Goal: Information Seeking & Learning: Learn about a topic

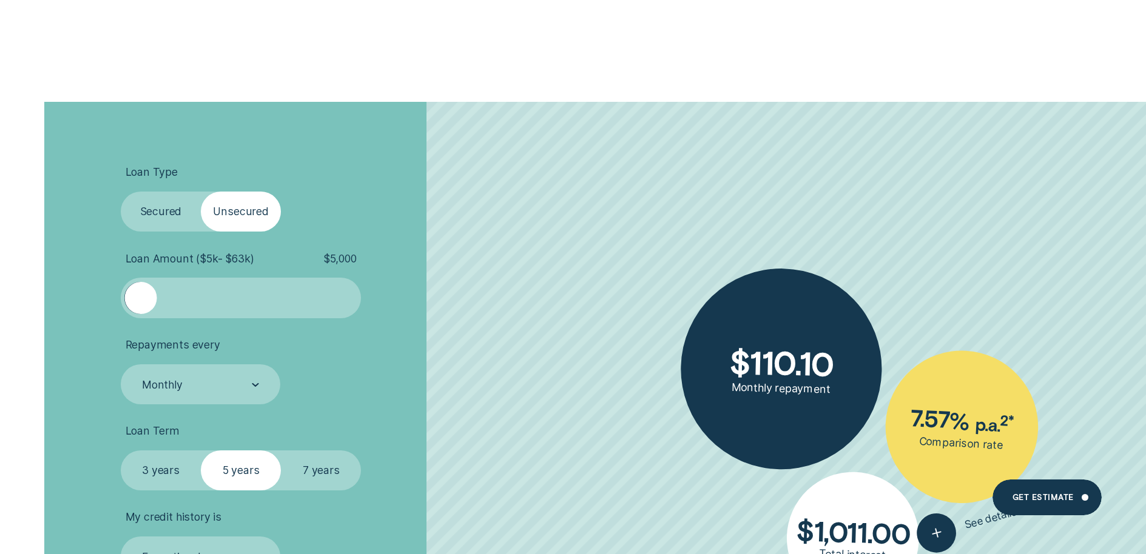
scroll to position [2681, 0]
drag, startPoint x: 140, startPoint y: 306, endPoint x: 228, endPoint y: 305, distance: 88.6
click at [228, 305] on div at bounding box center [227, 297] width 32 height 32
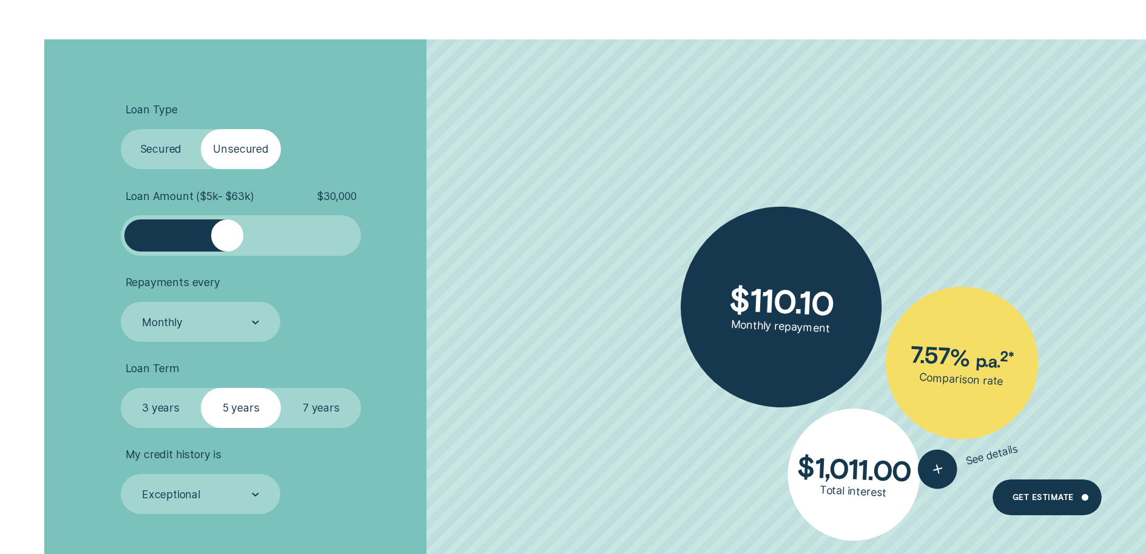
scroll to position [2774, 0]
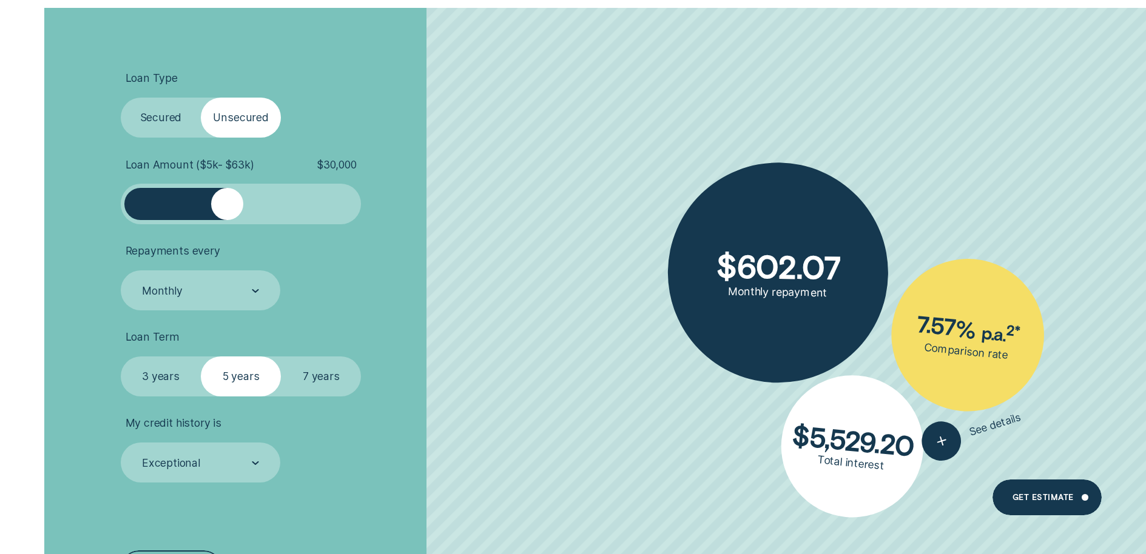
click at [318, 372] on label "7 years" at bounding box center [321, 377] width 80 height 40
click at [281, 357] on input "7 years" at bounding box center [281, 357] width 0 height 0
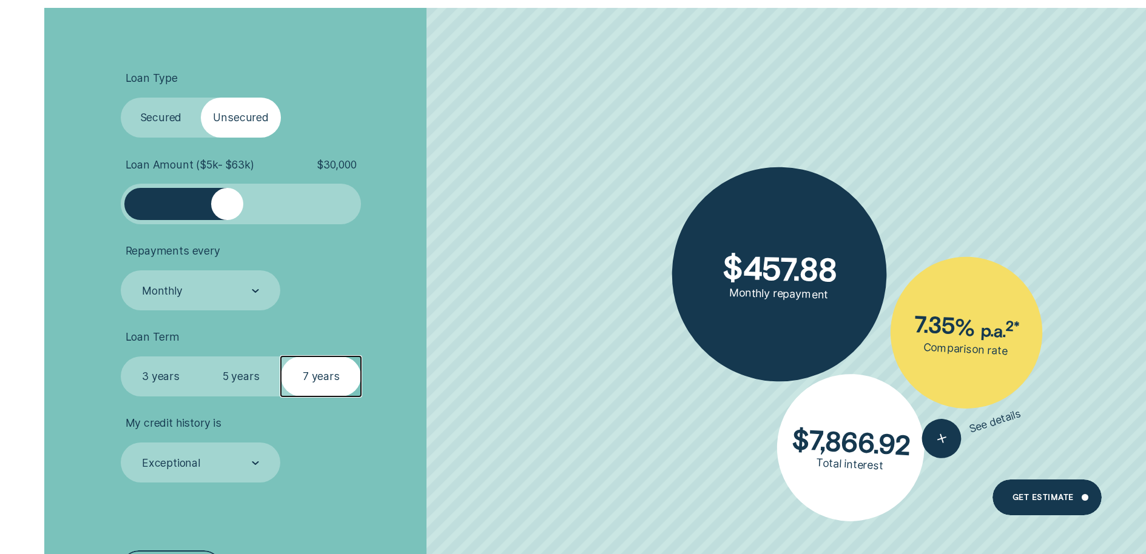
click at [244, 379] on label "5 years" at bounding box center [241, 377] width 80 height 40
click at [201, 357] on input "5 years" at bounding box center [201, 357] width 0 height 0
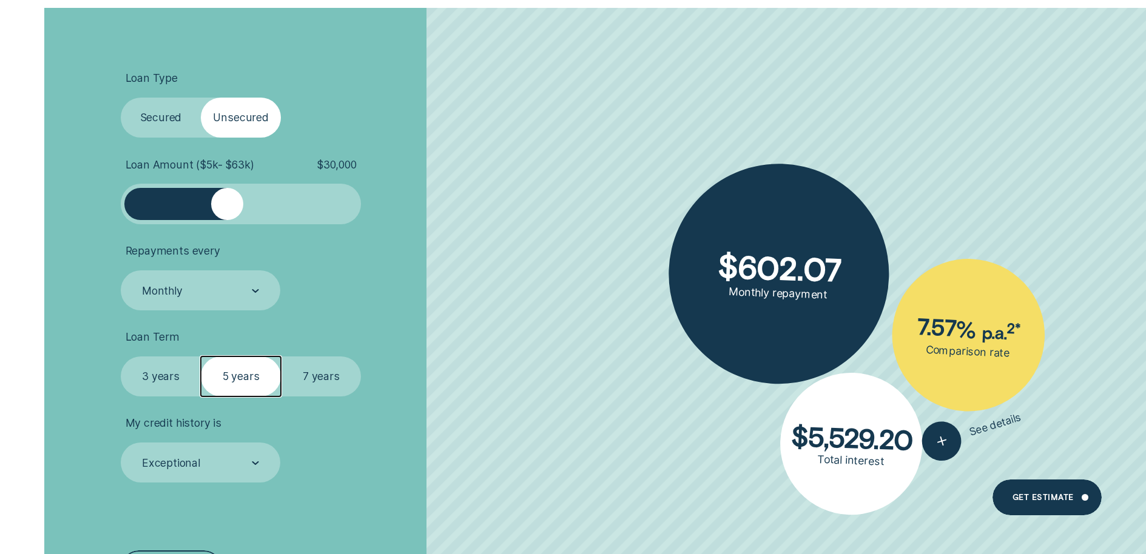
click at [166, 375] on label "3 years" at bounding box center [161, 377] width 80 height 40
click at [121, 357] on input "3 years" at bounding box center [121, 357] width 0 height 0
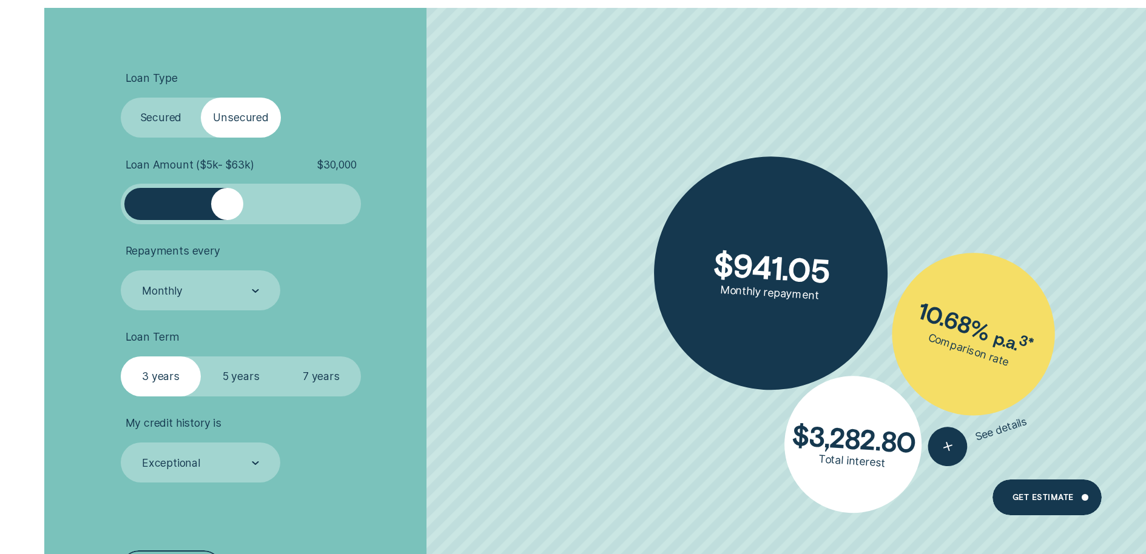
click at [243, 379] on label "5 years" at bounding box center [241, 377] width 80 height 40
click at [201, 357] on input "5 years" at bounding box center [201, 357] width 0 height 0
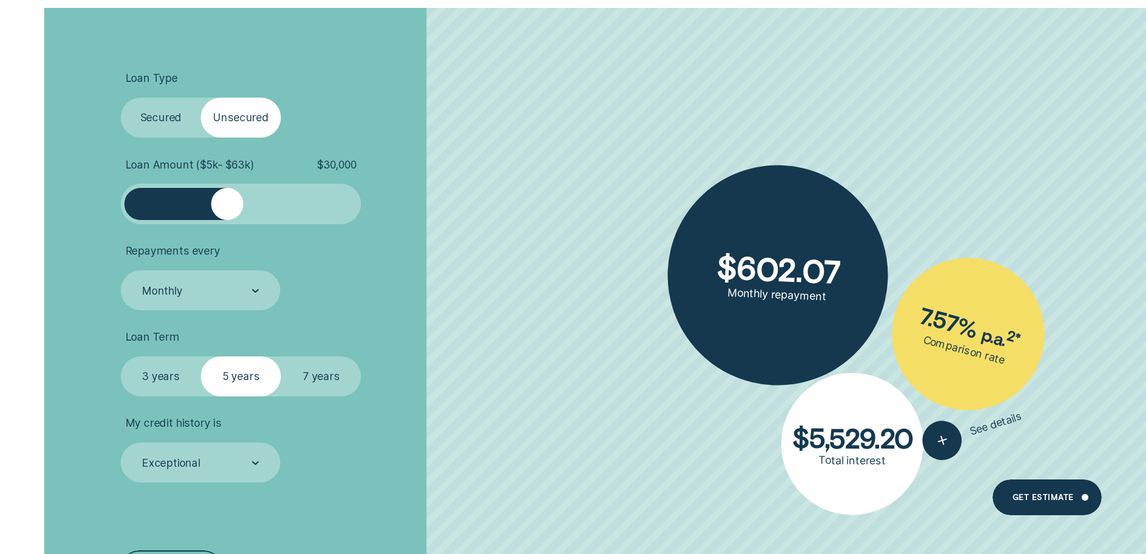
click at [147, 379] on label "3 years" at bounding box center [161, 377] width 80 height 40
click at [121, 357] on input "3 years" at bounding box center [121, 357] width 0 height 0
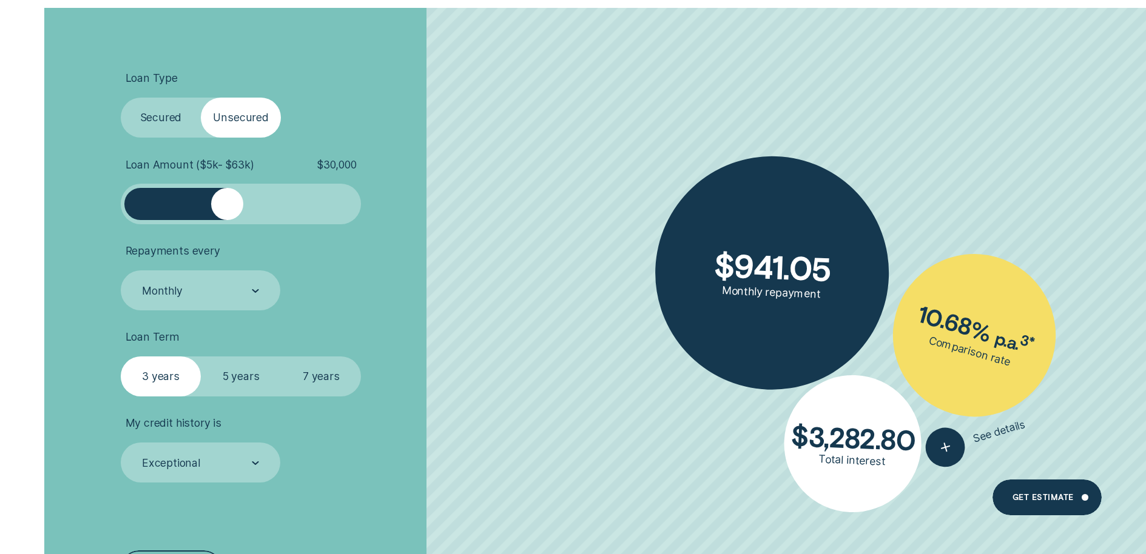
click at [244, 380] on label "5 years" at bounding box center [241, 377] width 80 height 40
click at [201, 357] on input "5 years" at bounding box center [201, 357] width 0 height 0
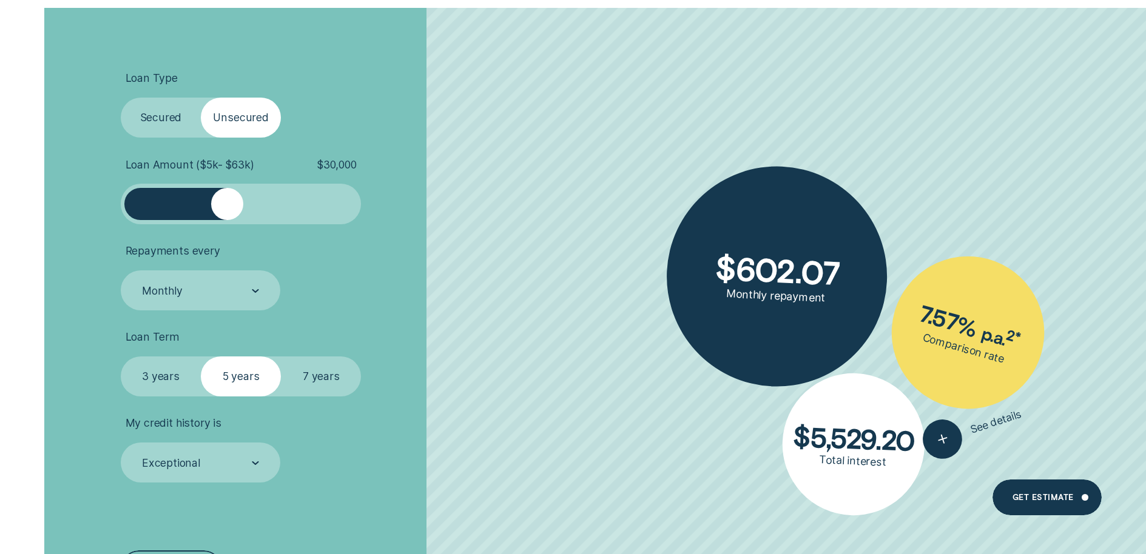
click at [164, 380] on label "3 years" at bounding box center [161, 377] width 80 height 40
click at [121, 357] on input "3 years" at bounding box center [121, 357] width 0 height 0
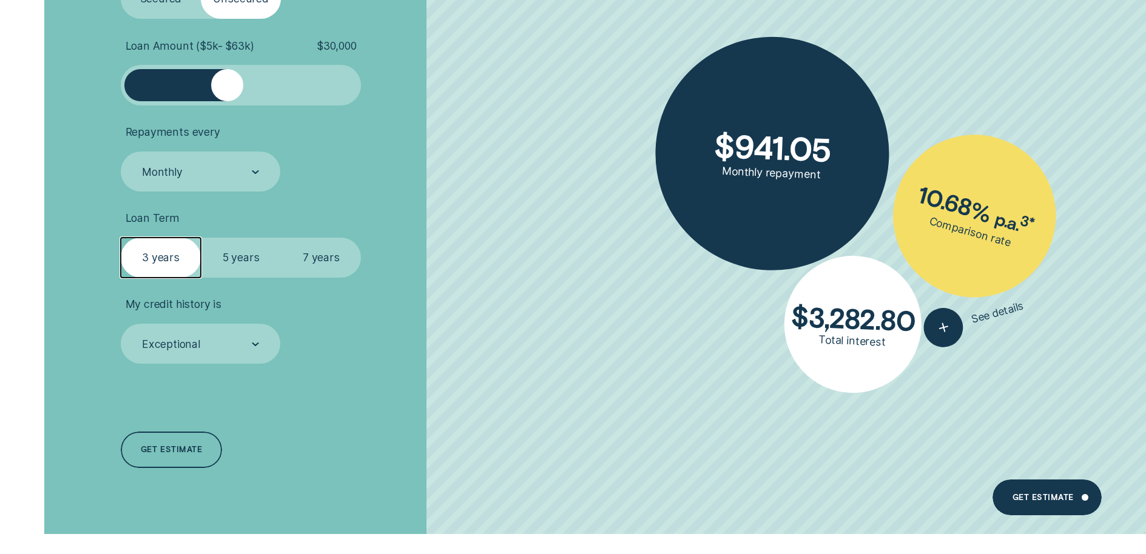
scroll to position [2894, 0]
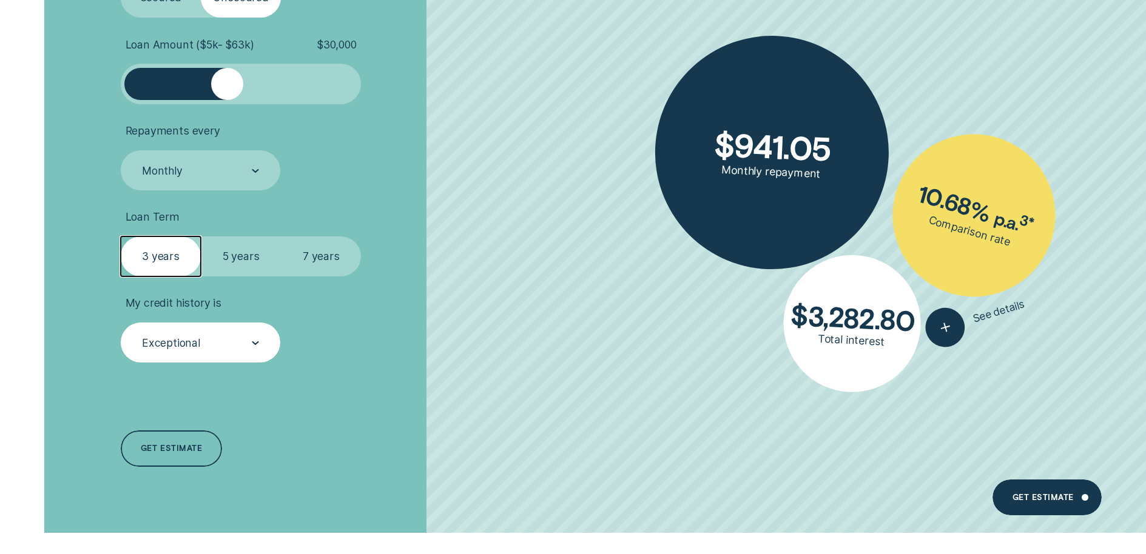
click at [235, 336] on div "Exceptional" at bounding box center [200, 342] width 118 height 15
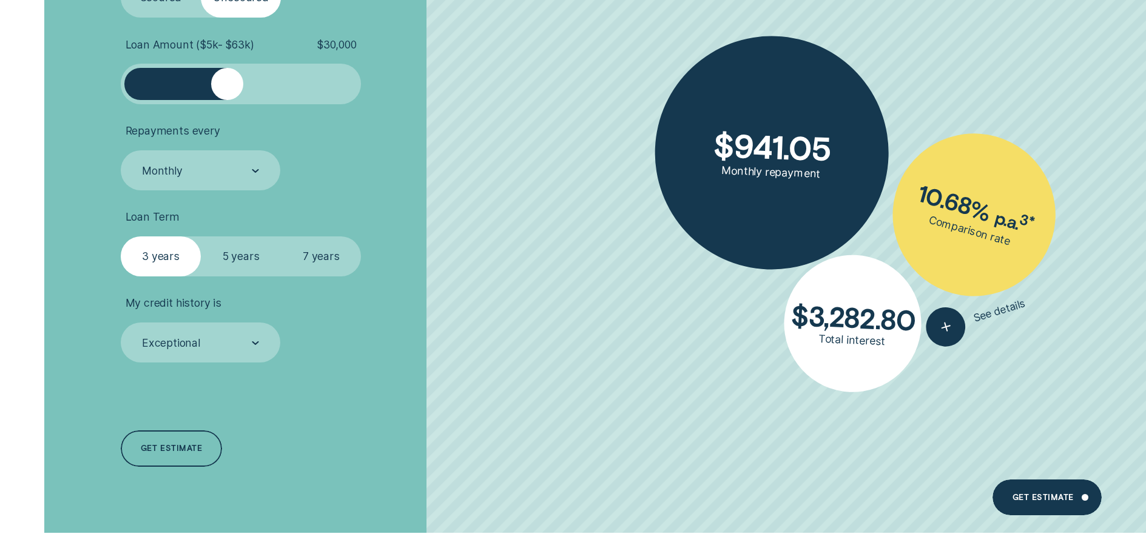
click at [407, 369] on div "Loan Type Select Loan Type Secured Unsecured Loan Amount ( $5k - $63k ) $ 30,00…" at bounding box center [305, 210] width 383 height 645
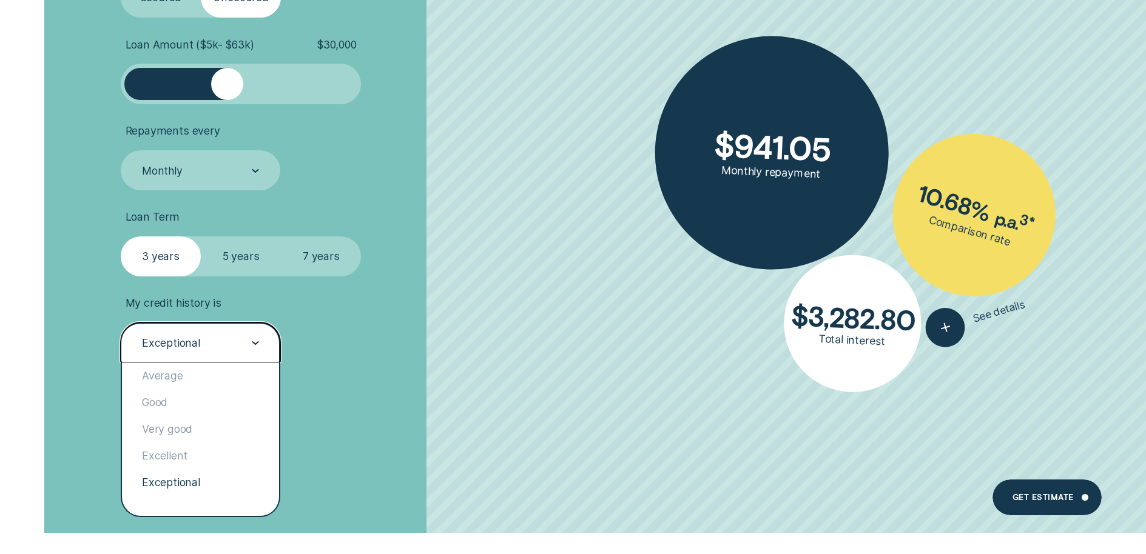
click at [227, 339] on div "Exceptional" at bounding box center [200, 342] width 118 height 15
click at [202, 428] on div "Very good" at bounding box center [200, 429] width 157 height 27
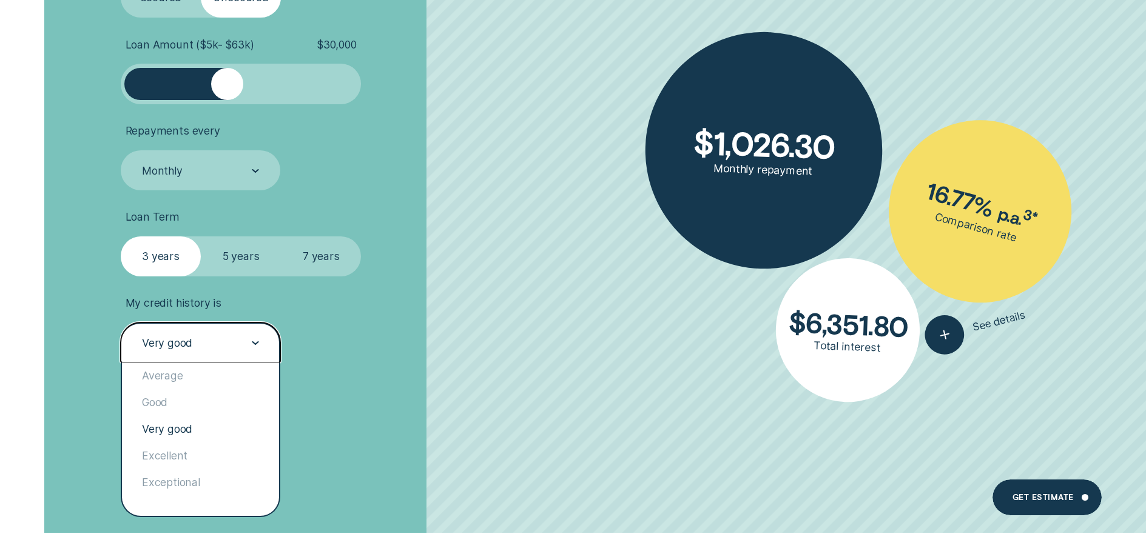
click at [232, 339] on div "Very good" at bounding box center [200, 342] width 118 height 15
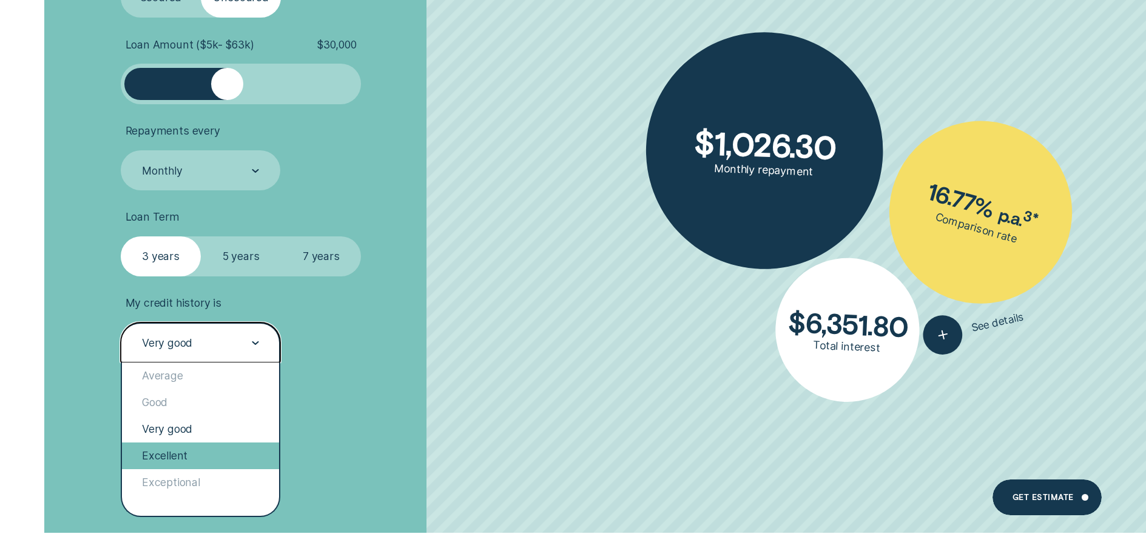
click at [209, 457] on div "Excellent" at bounding box center [200, 456] width 157 height 27
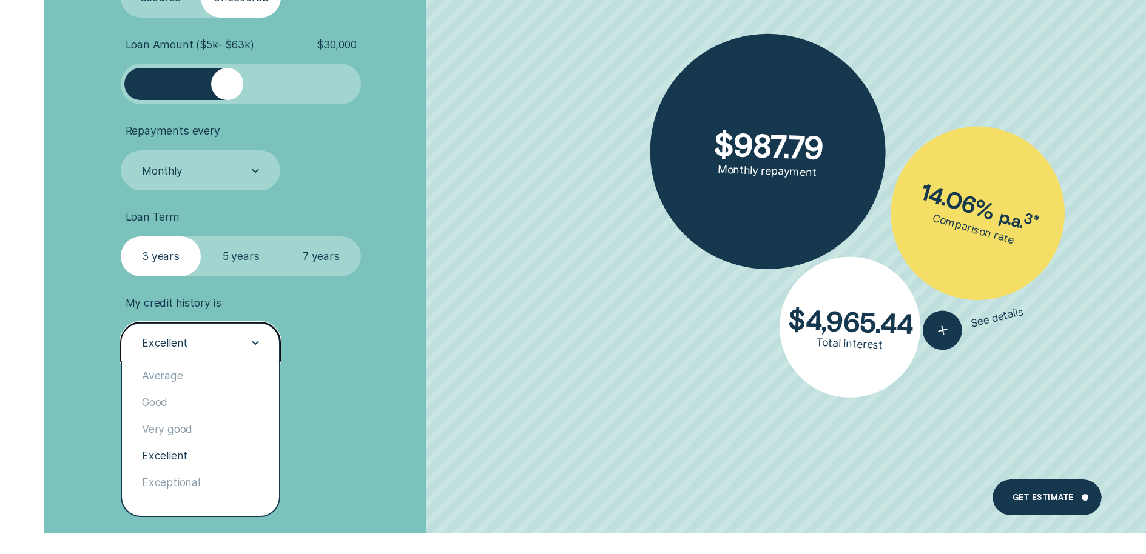
click at [243, 339] on div "Excellent" at bounding box center [200, 342] width 118 height 15
click at [217, 480] on div "Exceptional" at bounding box center [200, 483] width 157 height 27
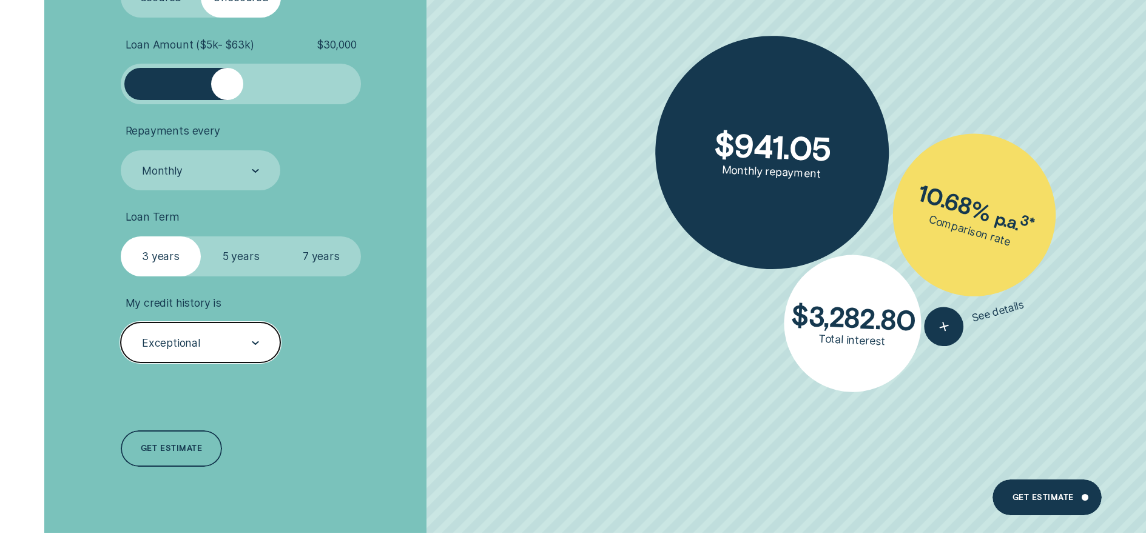
click at [224, 340] on div "Exceptional" at bounding box center [200, 342] width 118 height 15
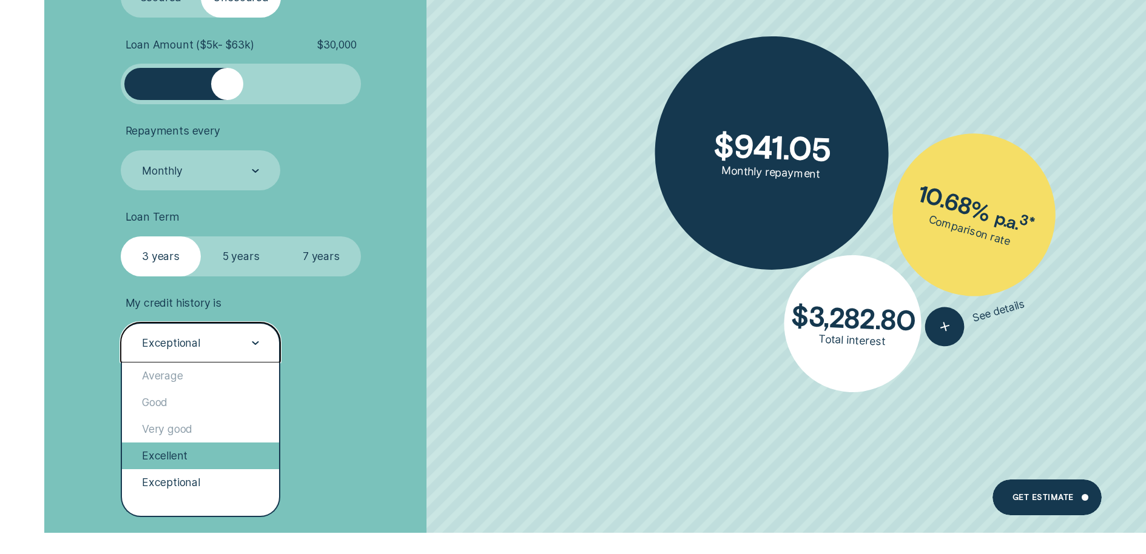
click at [225, 446] on div "Excellent" at bounding box center [200, 456] width 157 height 27
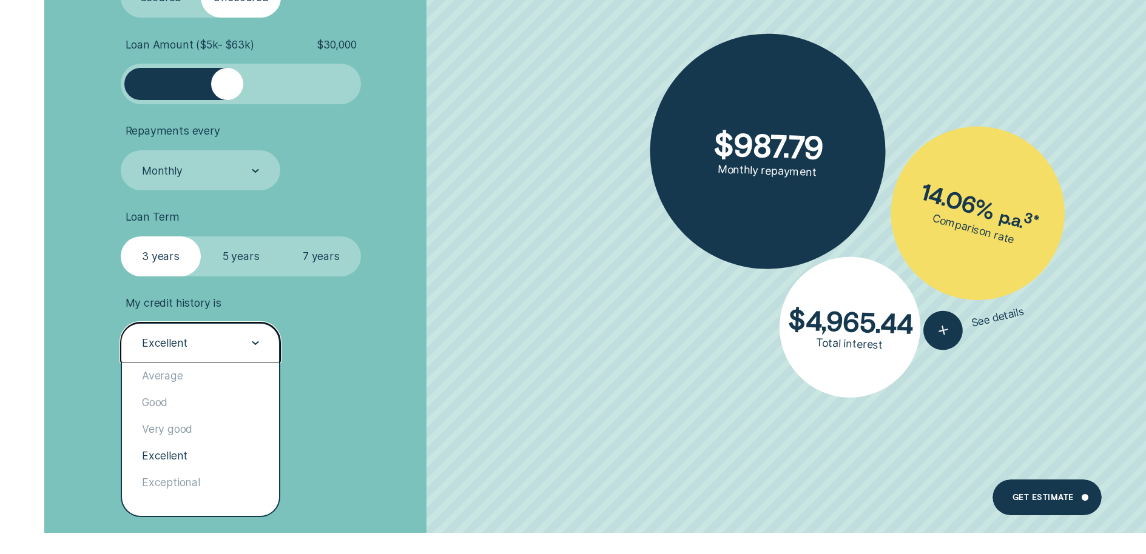
click at [224, 332] on div "Excellent" at bounding box center [201, 343] width 160 height 40
click at [212, 477] on div "Exceptional" at bounding box center [200, 483] width 157 height 27
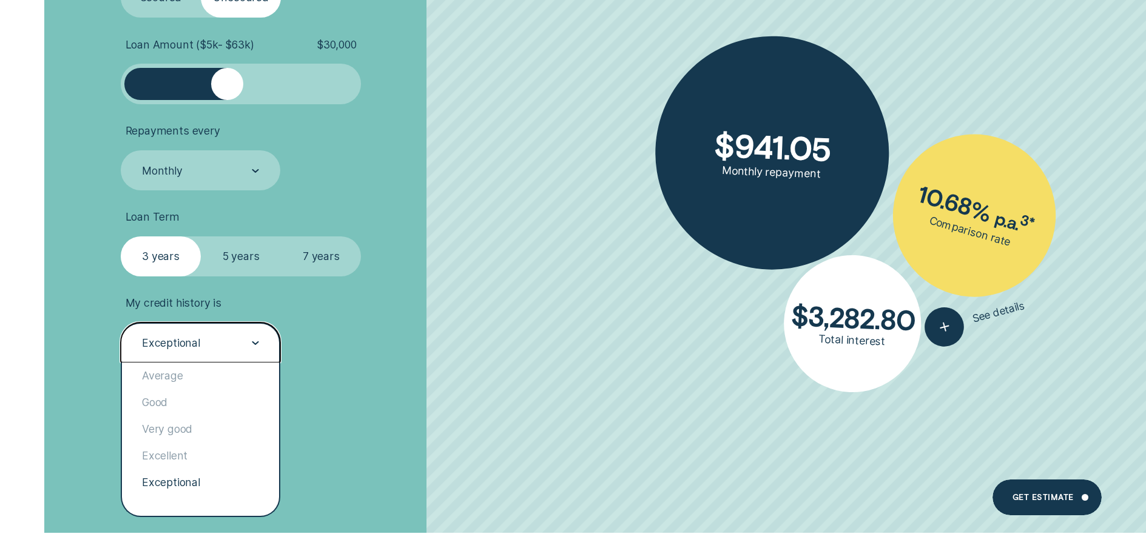
click at [231, 325] on div "Exceptional" at bounding box center [201, 343] width 160 height 40
click at [221, 453] on div "Excellent" at bounding box center [200, 456] width 157 height 27
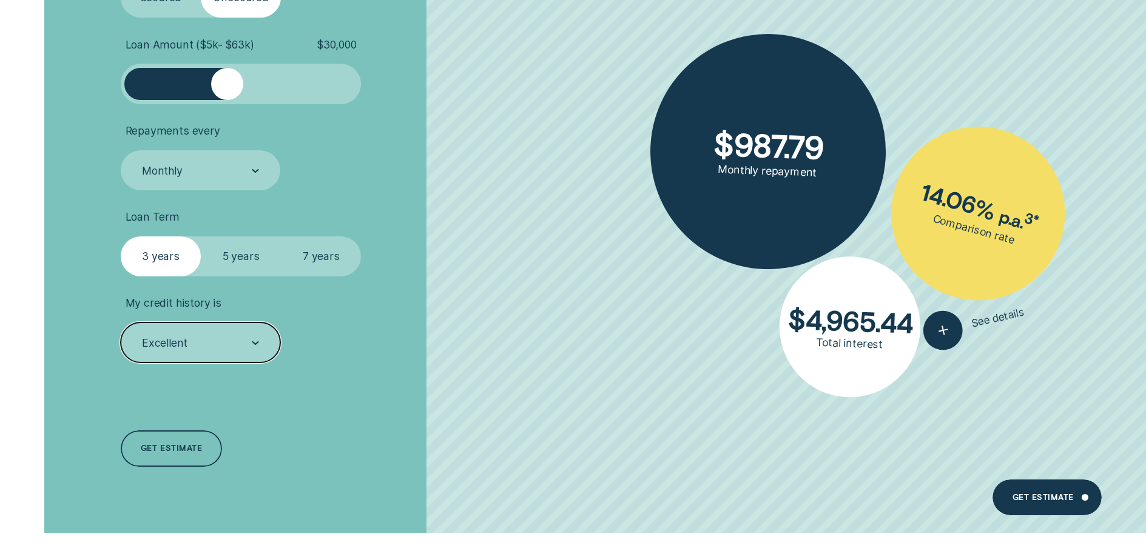
click at [245, 265] on label "5 years" at bounding box center [241, 257] width 80 height 40
click at [201, 237] on input "5 years" at bounding box center [201, 237] width 0 height 0
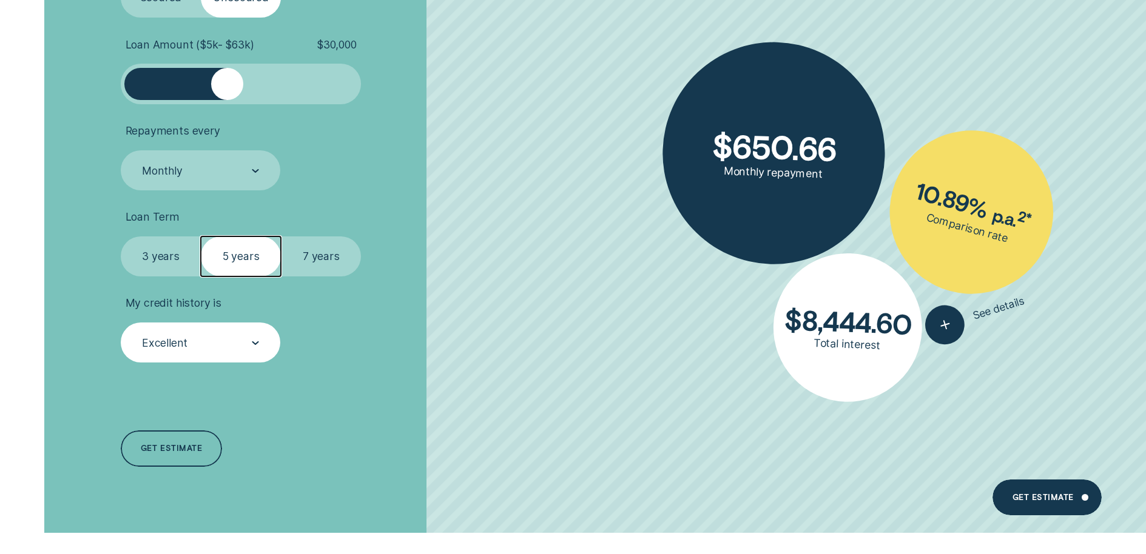
click at [225, 329] on div "Excellent" at bounding box center [201, 343] width 160 height 40
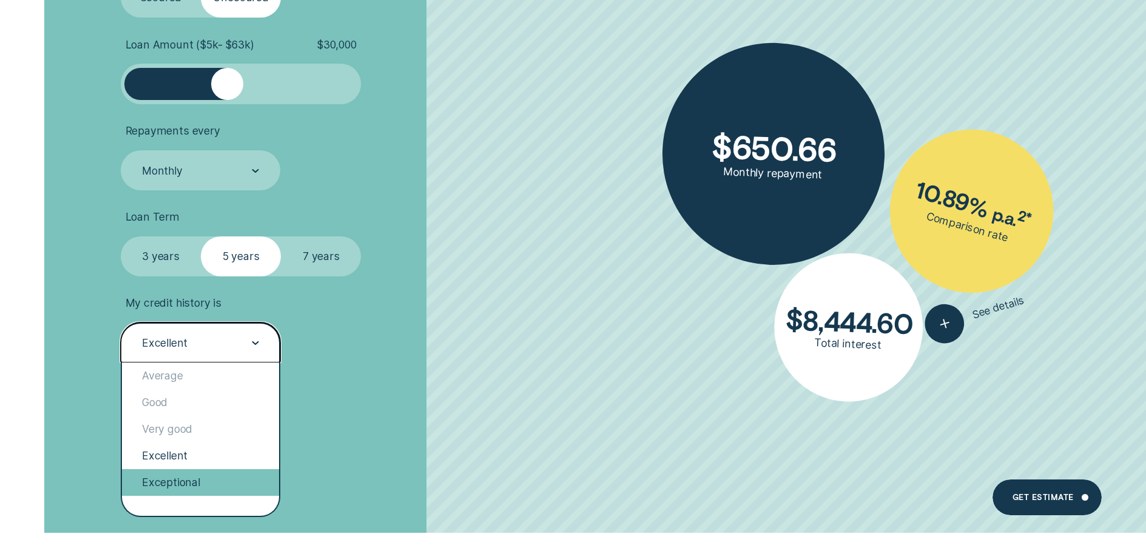
click at [245, 471] on div "Exceptional" at bounding box center [200, 483] width 157 height 27
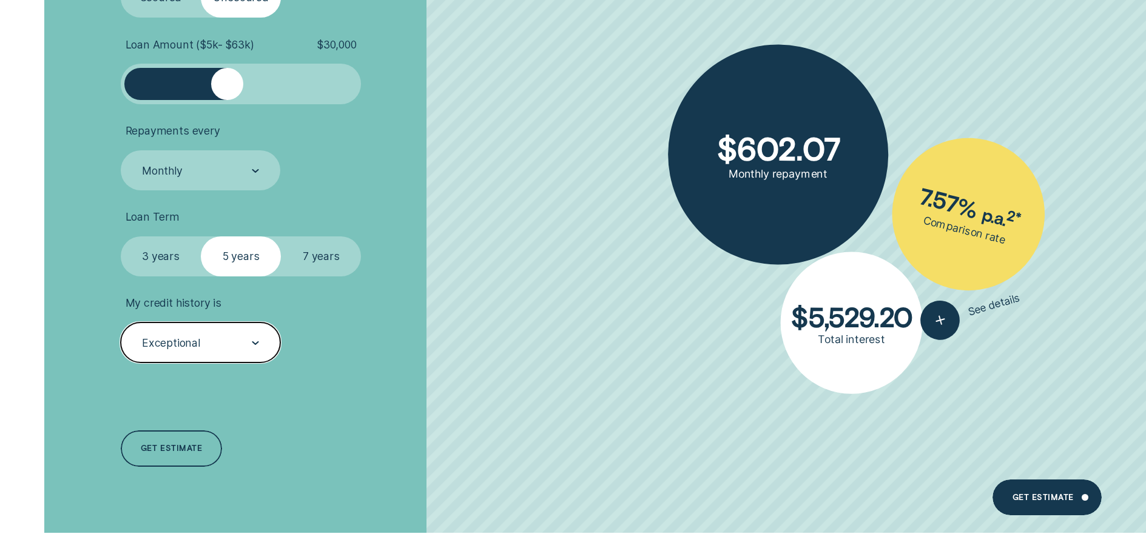
click at [228, 337] on div "Exceptional" at bounding box center [200, 342] width 118 height 15
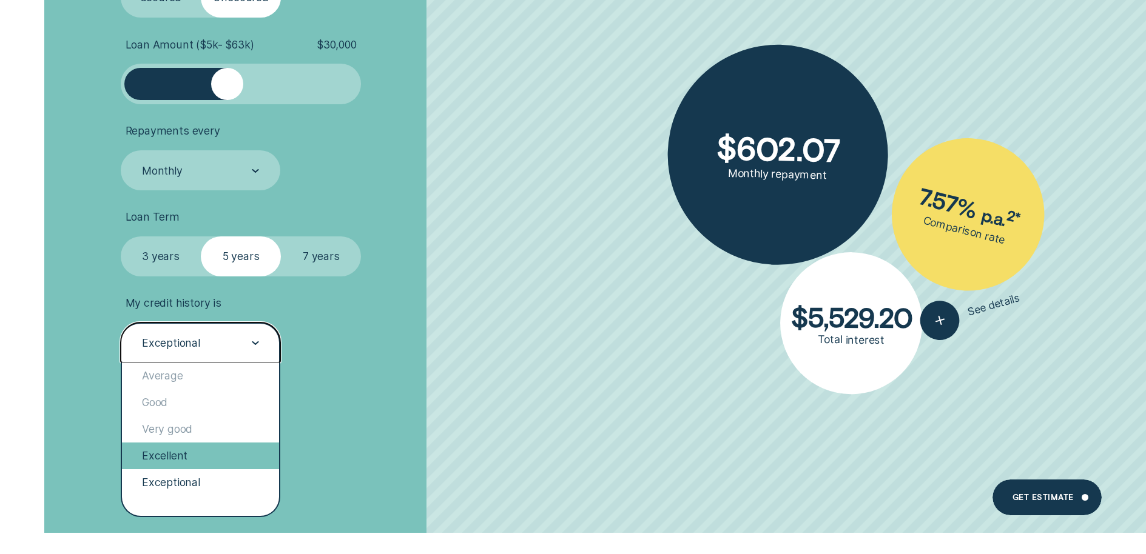
click at [220, 443] on div "Excellent" at bounding box center [200, 456] width 157 height 27
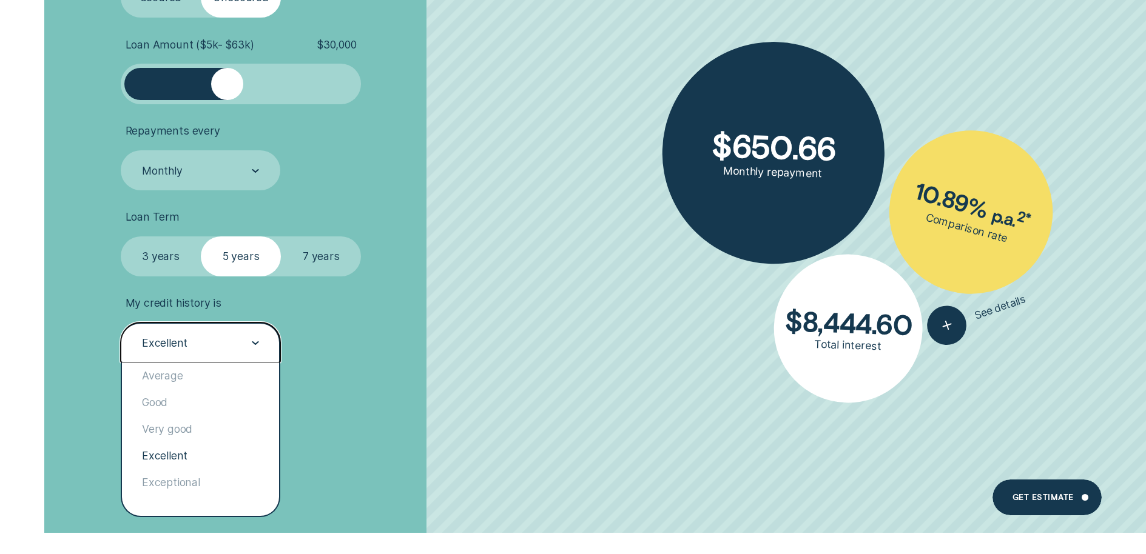
click at [227, 345] on div "Excellent" at bounding box center [200, 342] width 118 height 15
click at [212, 478] on div "Exceptional" at bounding box center [200, 483] width 157 height 27
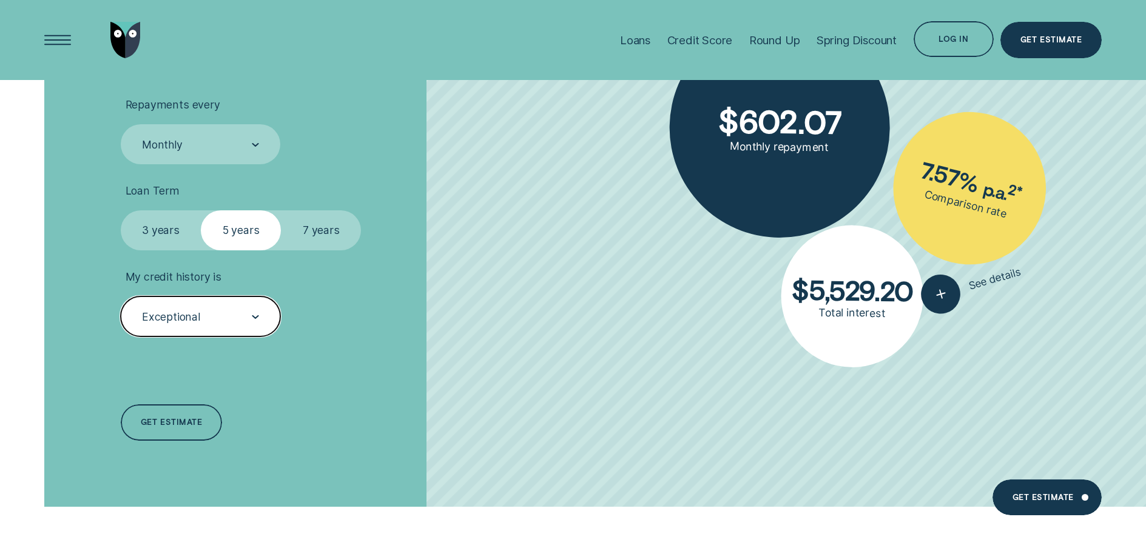
scroll to position [2909, 0]
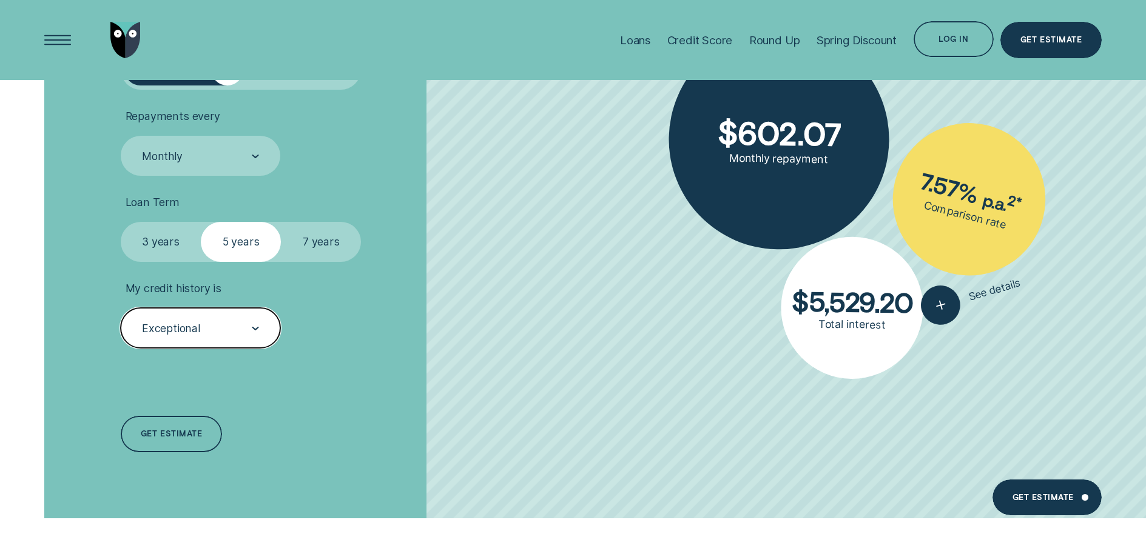
click at [147, 235] on label "3 years" at bounding box center [161, 242] width 80 height 40
click at [121, 222] on input "3 years" at bounding box center [121, 222] width 0 height 0
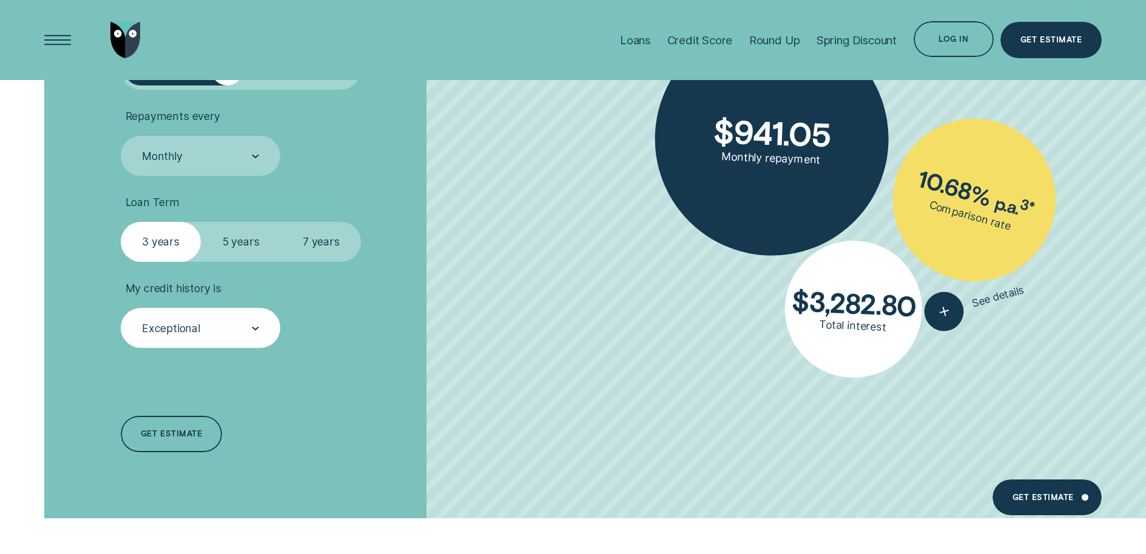
click at [258, 247] on label "5 years" at bounding box center [241, 242] width 80 height 40
click at [201, 222] on input "5 years" at bounding box center [201, 222] width 0 height 0
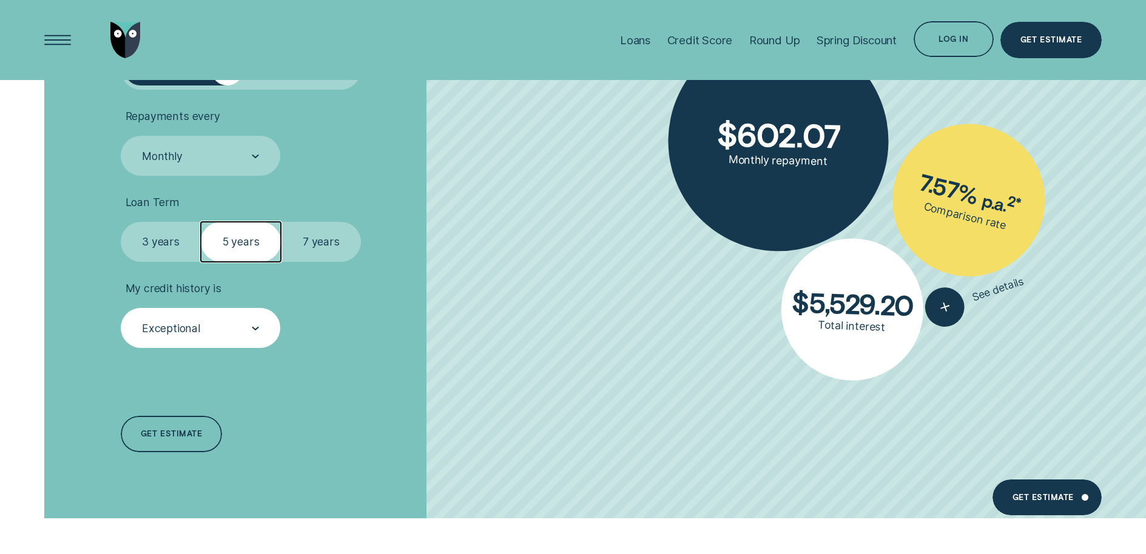
click at [150, 246] on label "3 years" at bounding box center [161, 242] width 80 height 40
click at [121, 222] on input "3 years" at bounding box center [121, 222] width 0 height 0
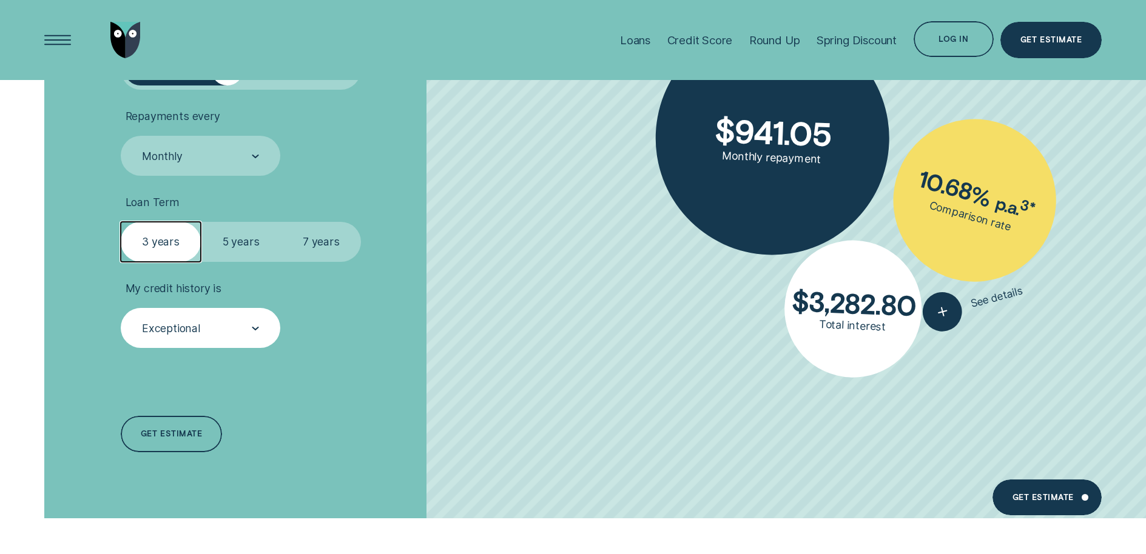
click at [243, 245] on label "5 years" at bounding box center [241, 242] width 80 height 40
click at [201, 222] on input "5 years" at bounding box center [201, 222] width 0 height 0
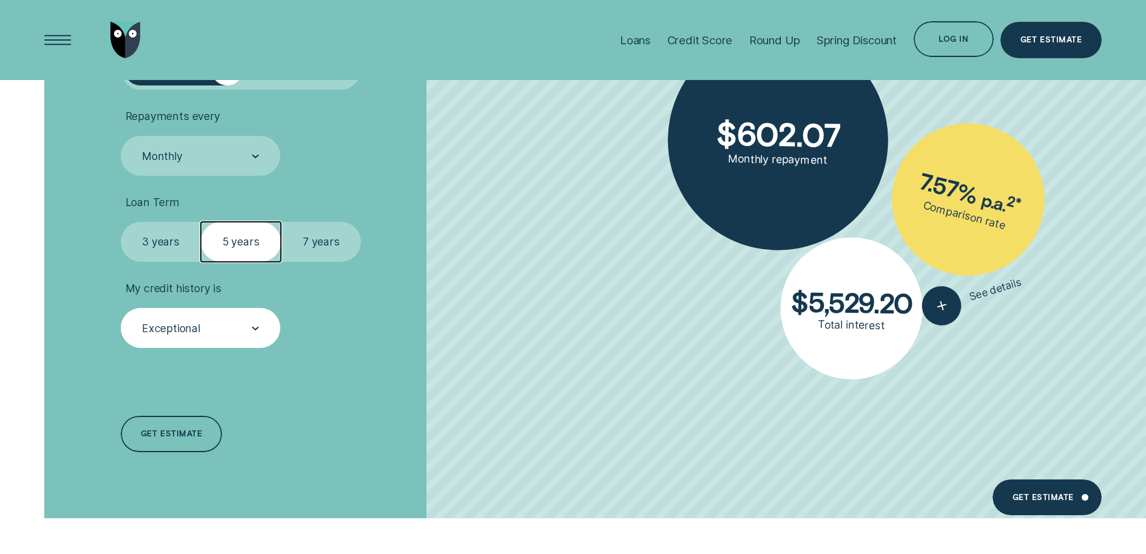
click at [227, 333] on div "Exceptional" at bounding box center [200, 328] width 118 height 15
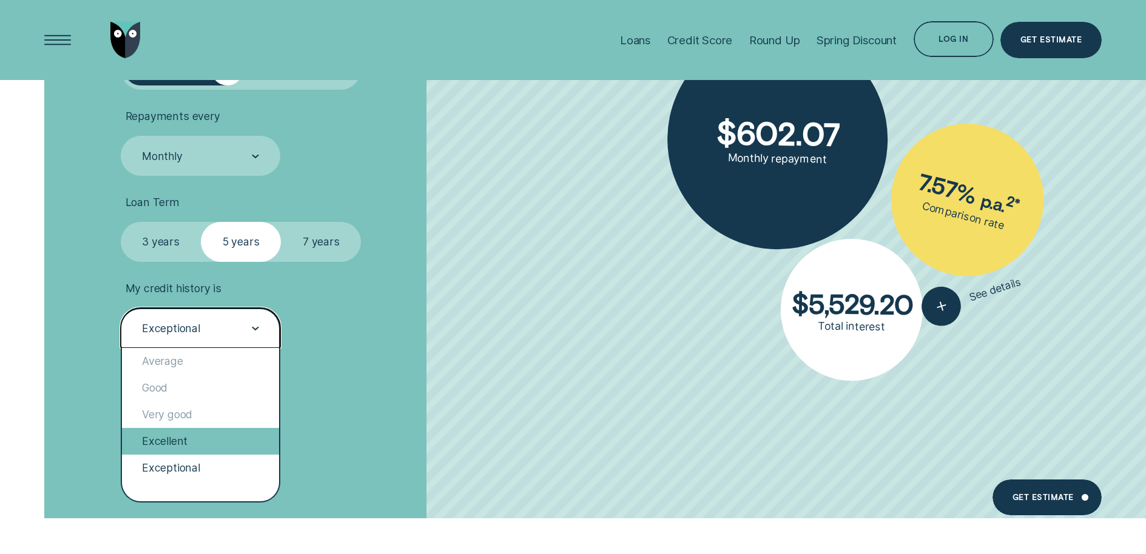
click at [213, 444] on div "Excellent" at bounding box center [200, 441] width 157 height 27
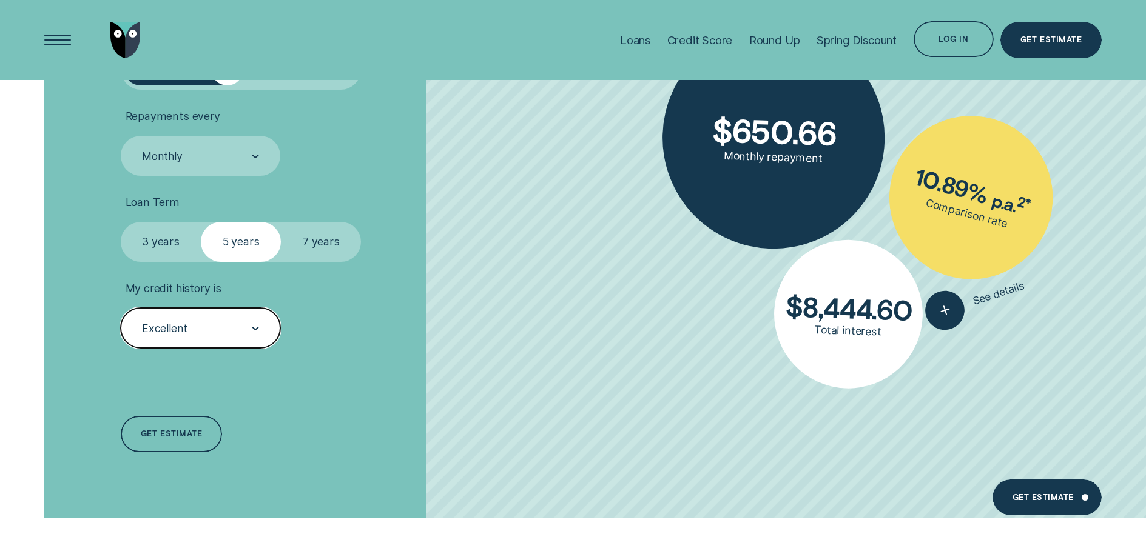
click at [158, 243] on label "3 years" at bounding box center [161, 242] width 80 height 40
click at [121, 222] on input "3 years" at bounding box center [121, 222] width 0 height 0
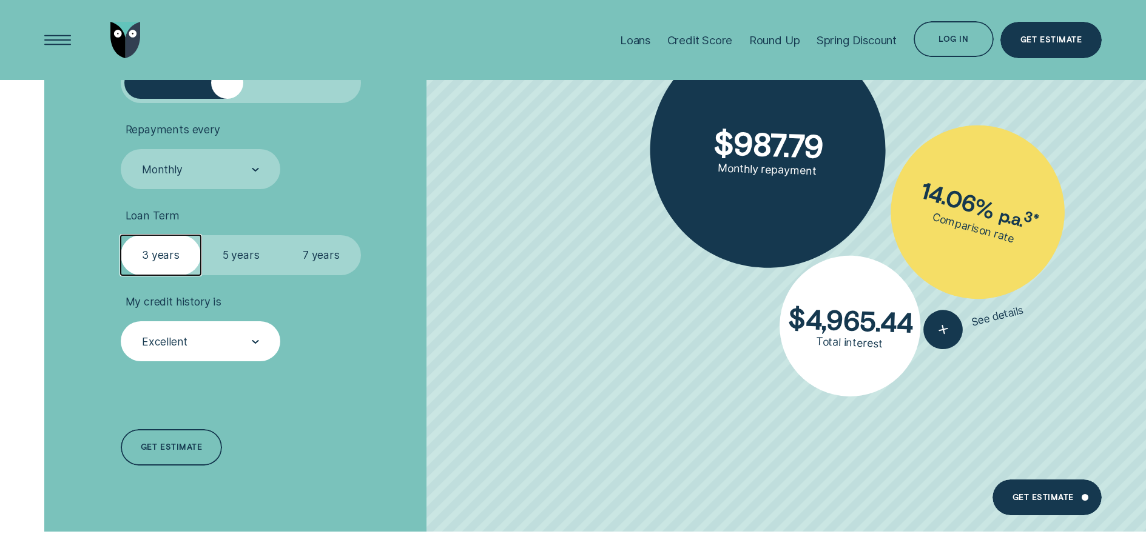
scroll to position [2883, 0]
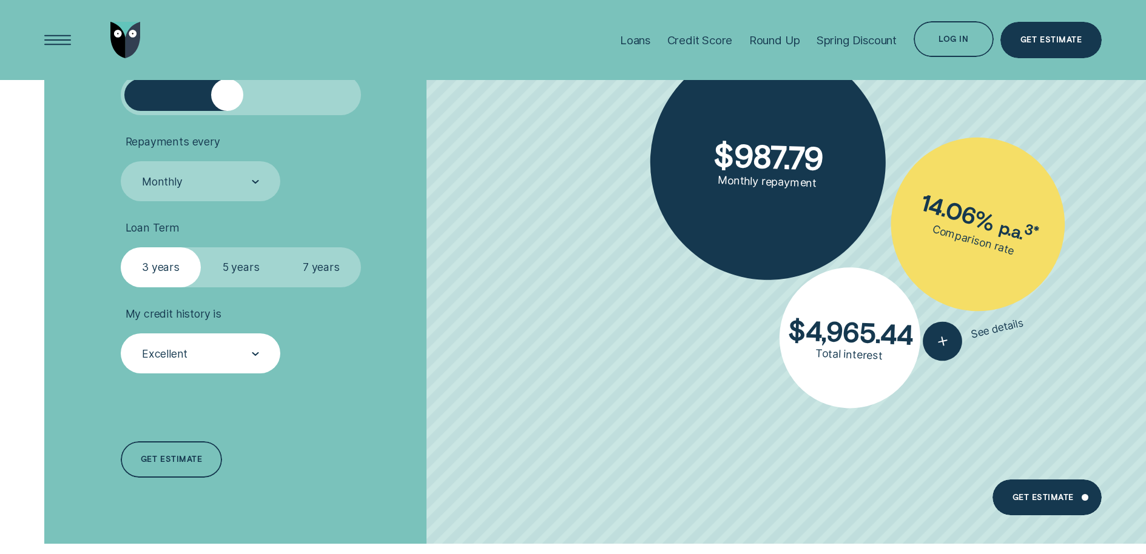
click at [241, 266] on label "5 years" at bounding box center [241, 268] width 80 height 40
click at [201, 248] on input "5 years" at bounding box center [201, 248] width 0 height 0
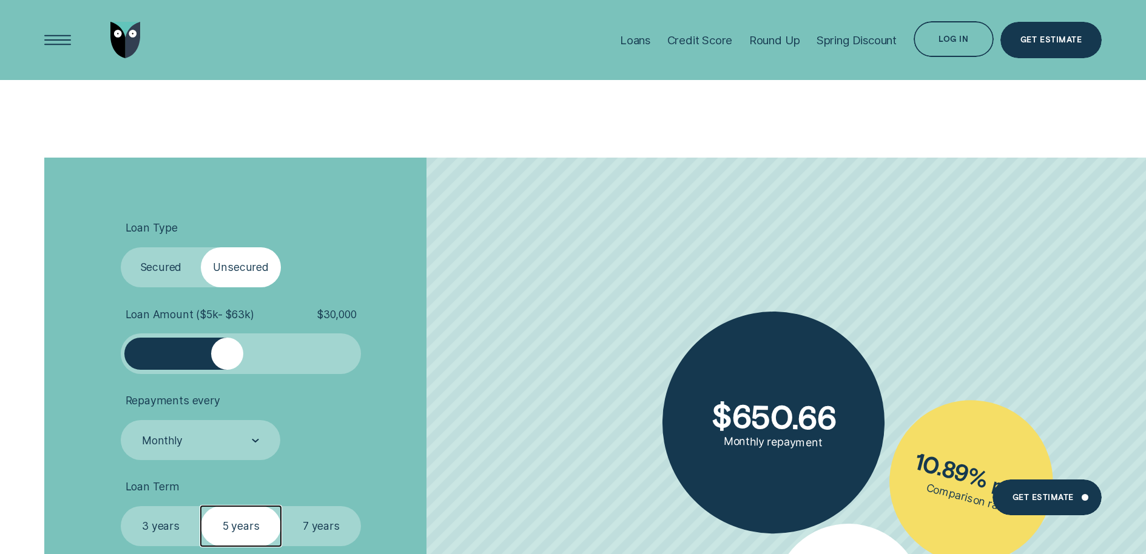
scroll to position [2620, 0]
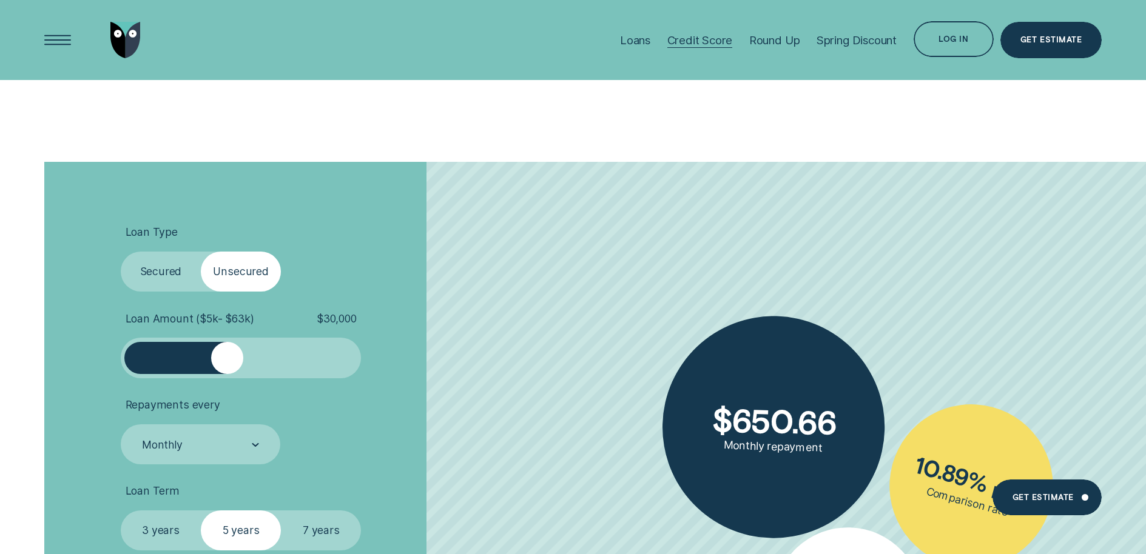
click at [717, 41] on div "Credit Score" at bounding box center [700, 40] width 66 height 14
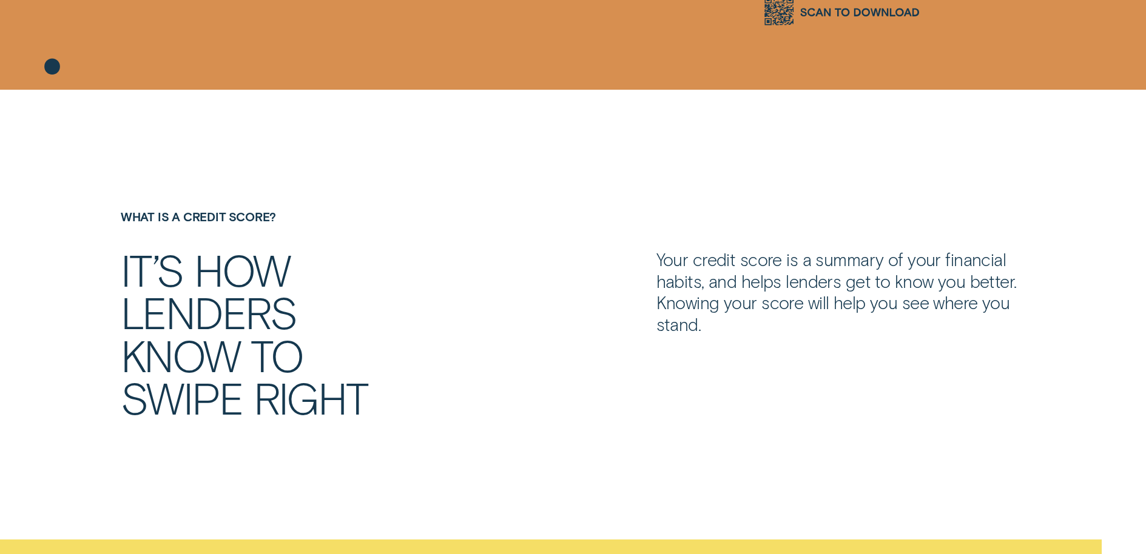
scroll to position [275, 0]
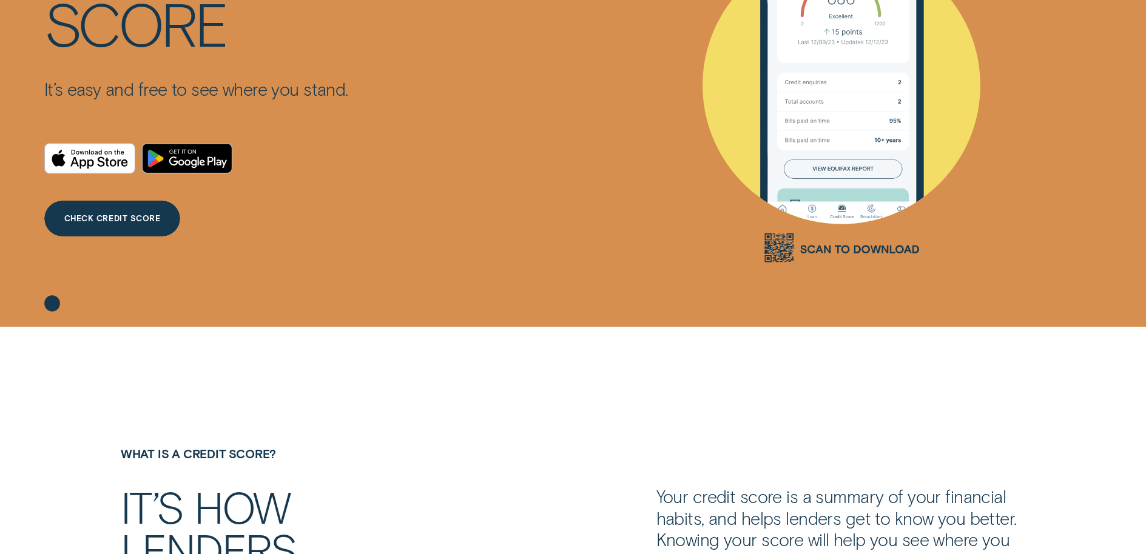
click at [104, 167] on icon "Download on the App Store" at bounding box center [90, 158] width 90 height 29
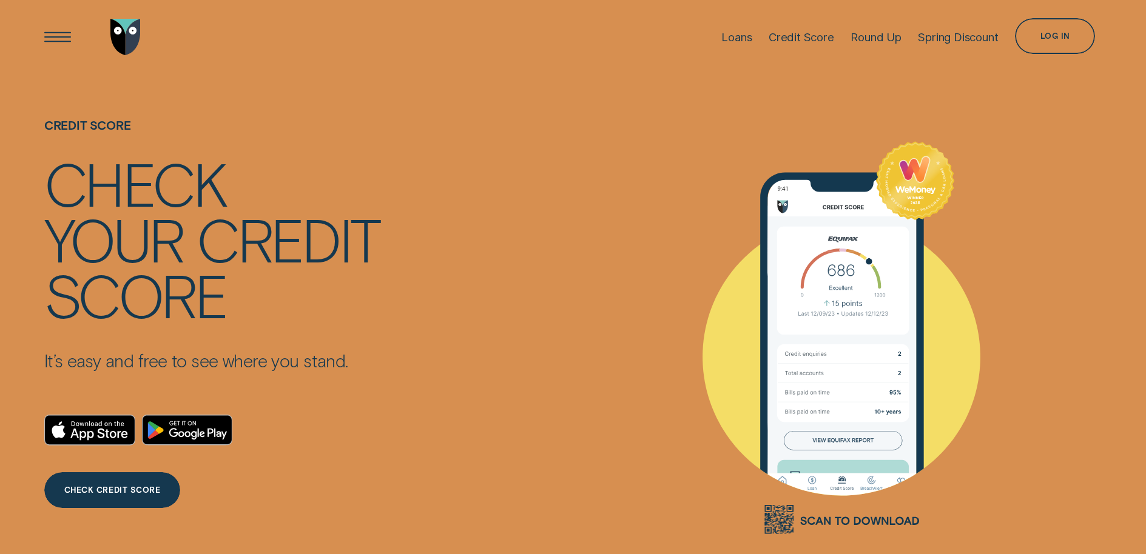
scroll to position [0, 0]
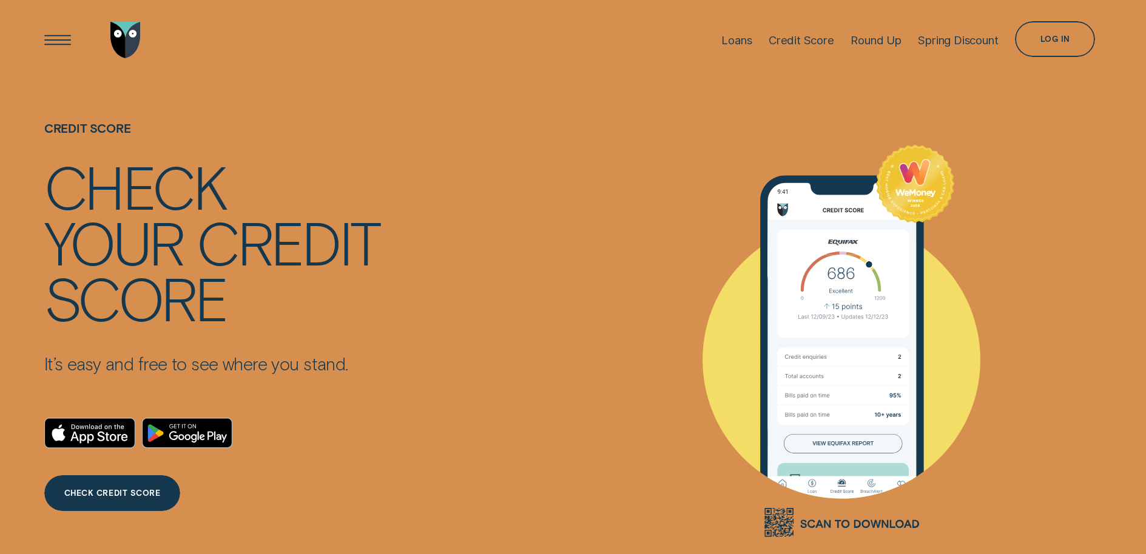
click at [116, 45] on img "Go to home page" at bounding box center [125, 40] width 30 height 36
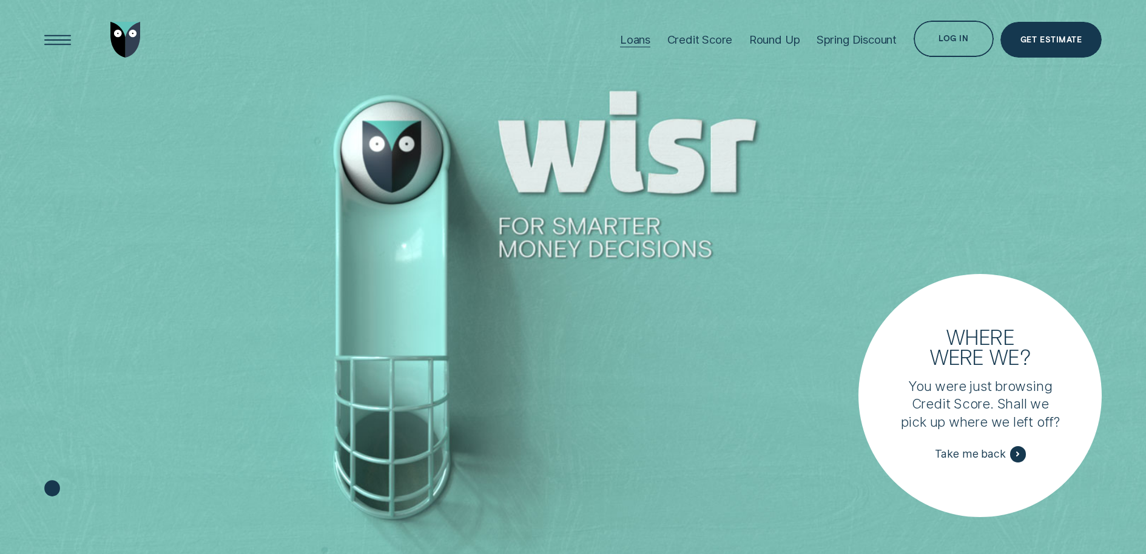
click at [621, 41] on div "Loans" at bounding box center [635, 40] width 30 height 14
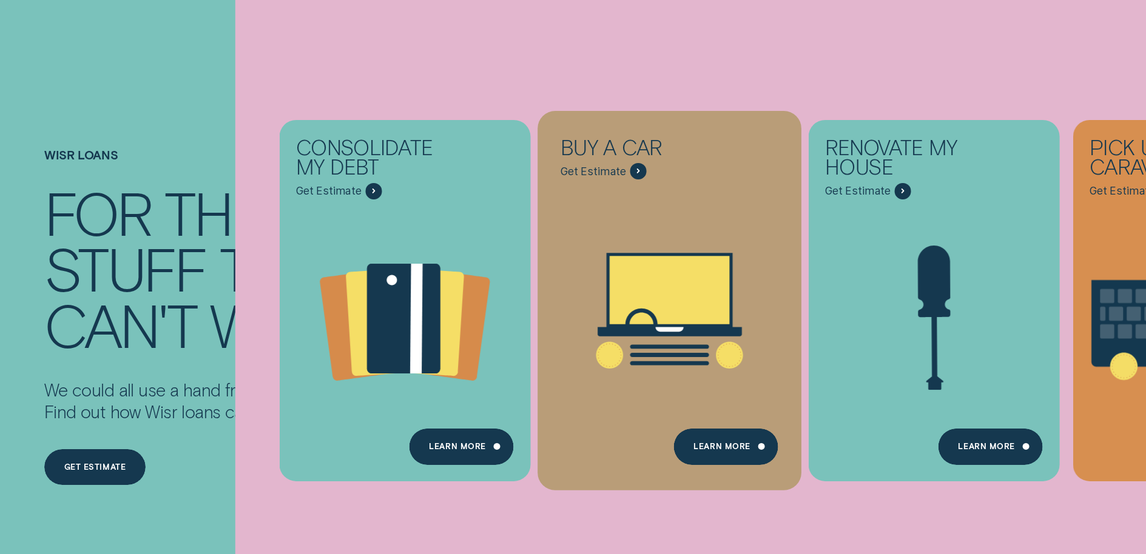
scroll to position [22, 0]
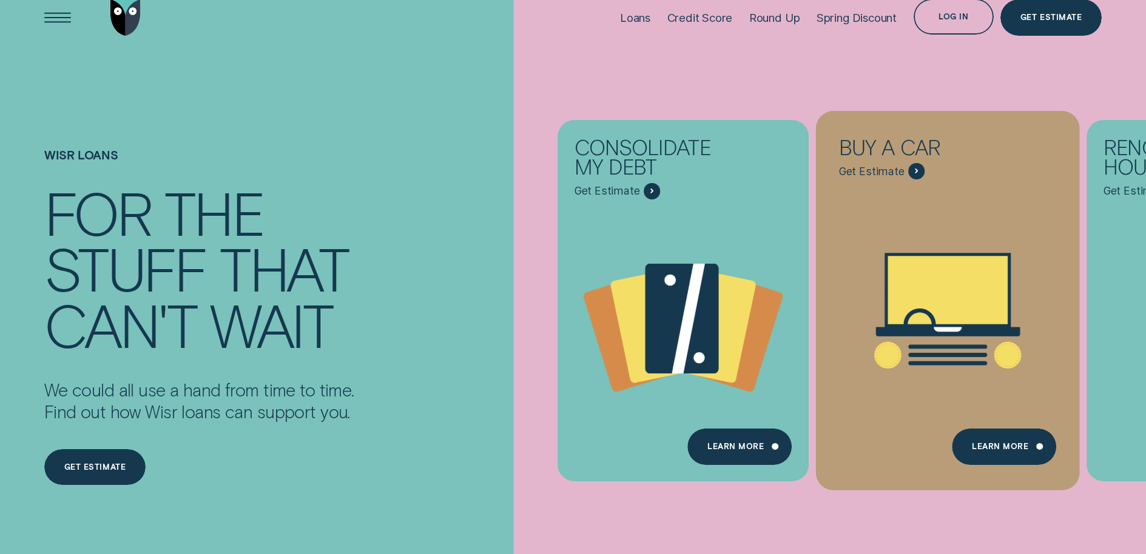
click at [943, 364] on icon "Buy a car - Learn more" at bounding box center [947, 363] width 79 height 4
